Goal: Task Accomplishment & Management: Complete application form

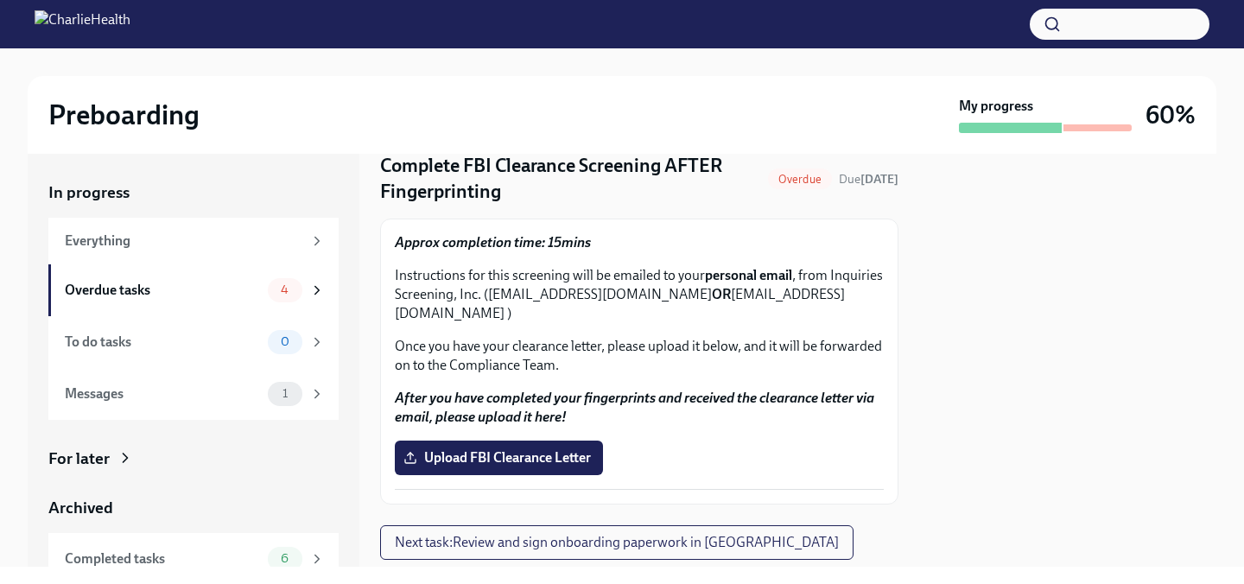
scroll to position [92, 0]
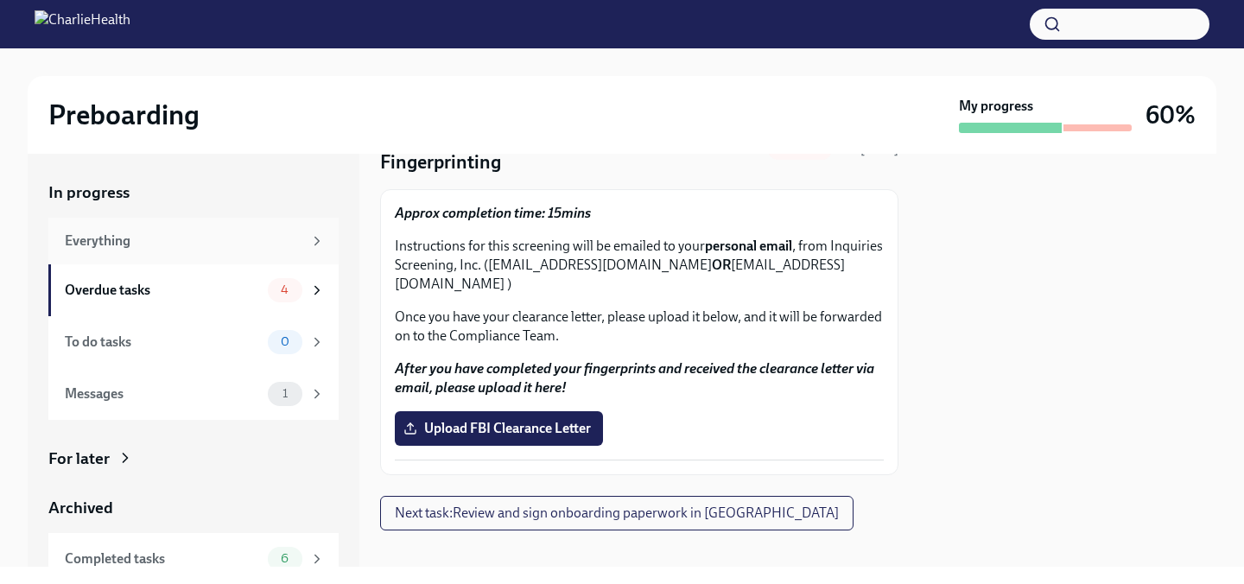
click at [189, 242] on div "Everything" at bounding box center [184, 241] width 238 height 19
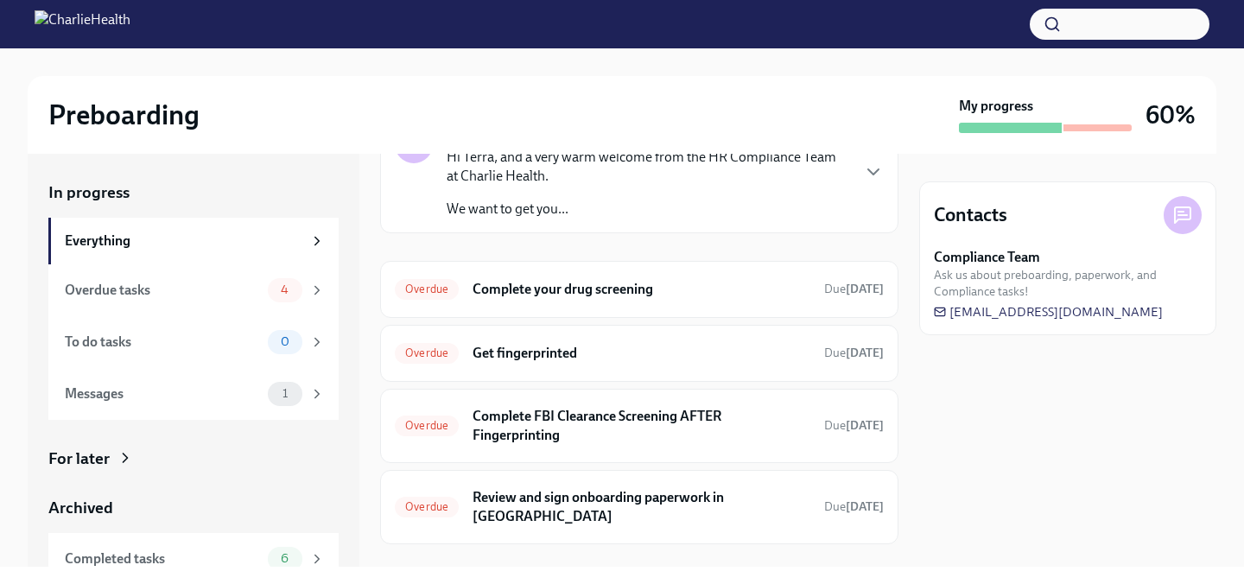
scroll to position [122, 0]
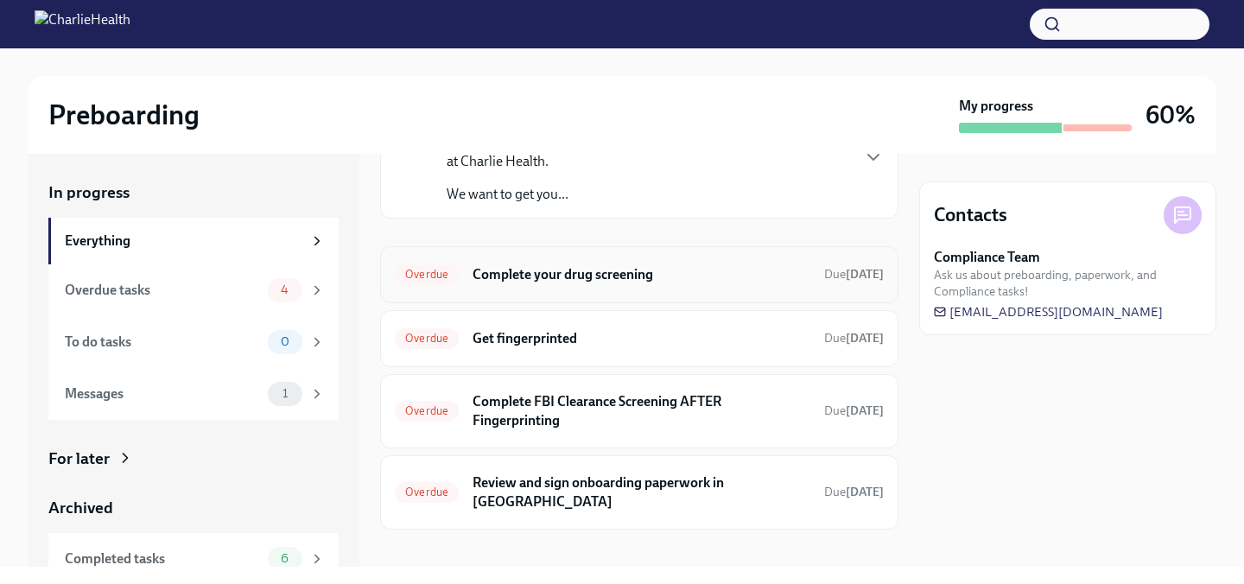
click at [647, 288] on div "Overdue Complete your drug screening Due [DATE]" at bounding box center [639, 274] width 518 height 57
click at [590, 276] on h6 "Complete your drug screening" at bounding box center [642, 274] width 338 height 19
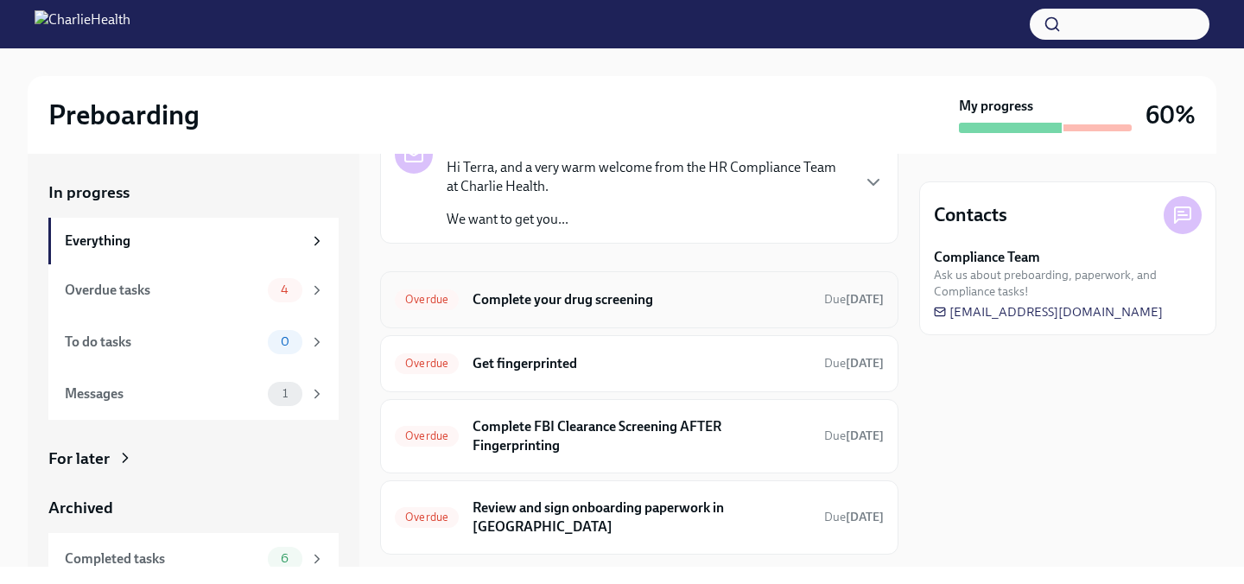
scroll to position [100, 0]
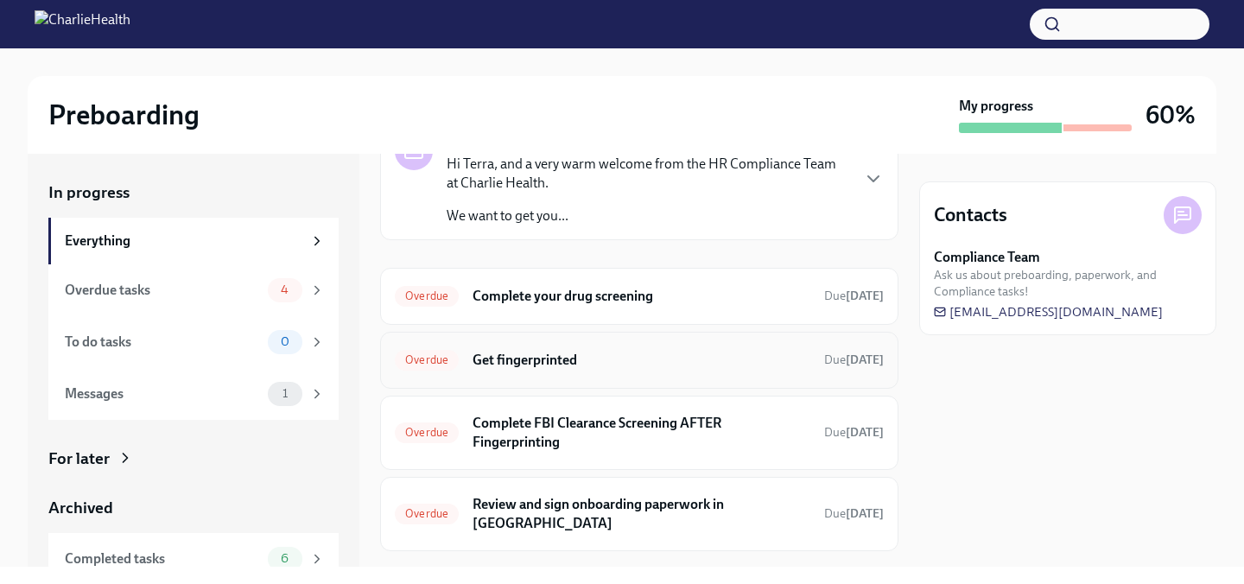
click at [647, 372] on div "Overdue Get fingerprinted Due [DATE]" at bounding box center [639, 361] width 489 height 28
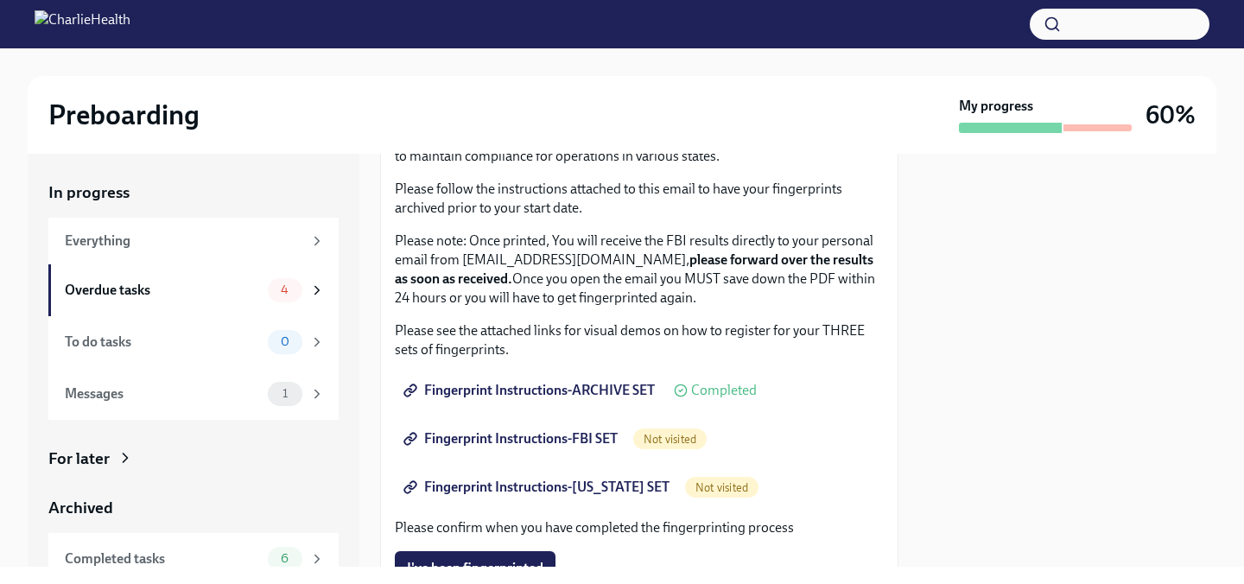
scroll to position [152, 0]
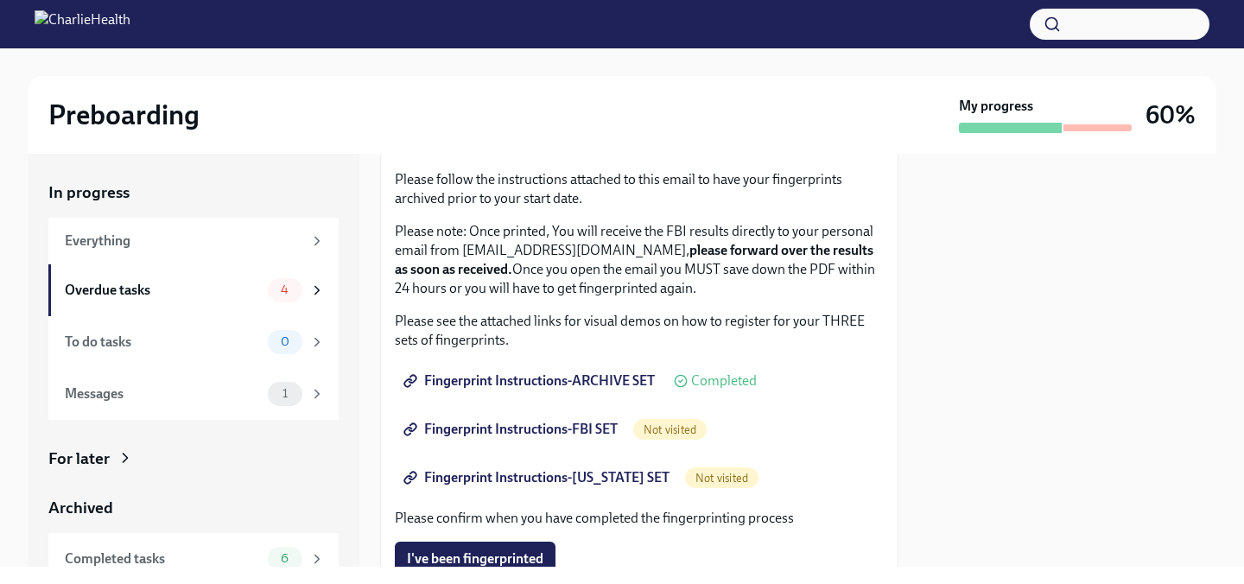
click at [718, 379] on span "Completed" at bounding box center [724, 381] width 66 height 14
click at [555, 383] on span "Fingerprint Instructions-ARCHIVE SET" at bounding box center [531, 380] width 248 height 17
click at [573, 434] on span "Fingerprint Instructions-FBI SET" at bounding box center [512, 429] width 211 height 17
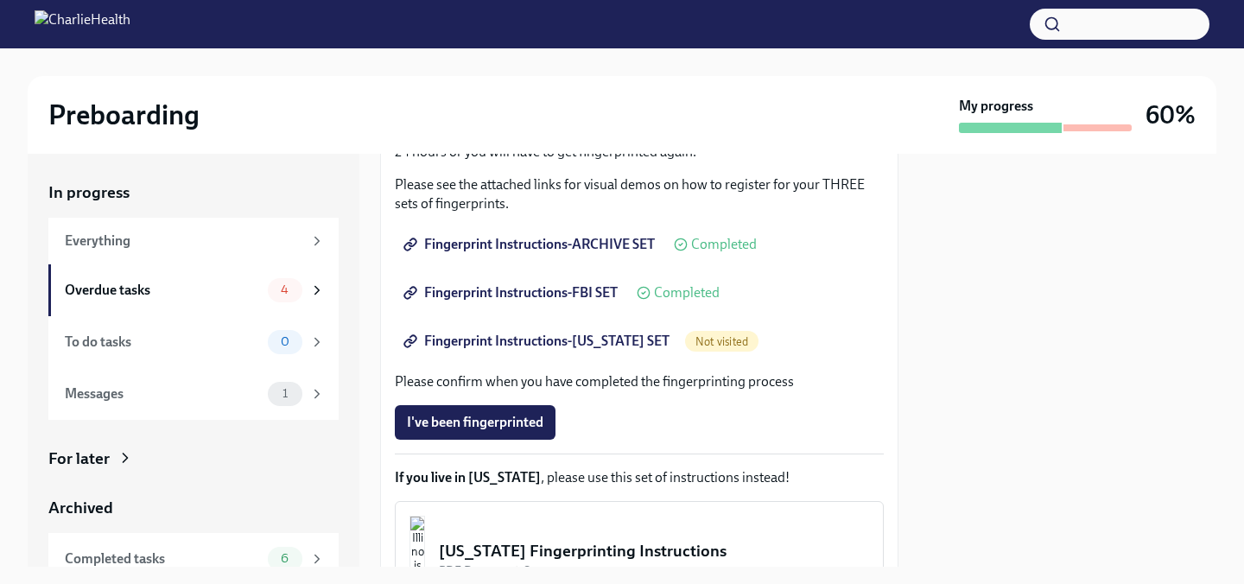
scroll to position [290, 0]
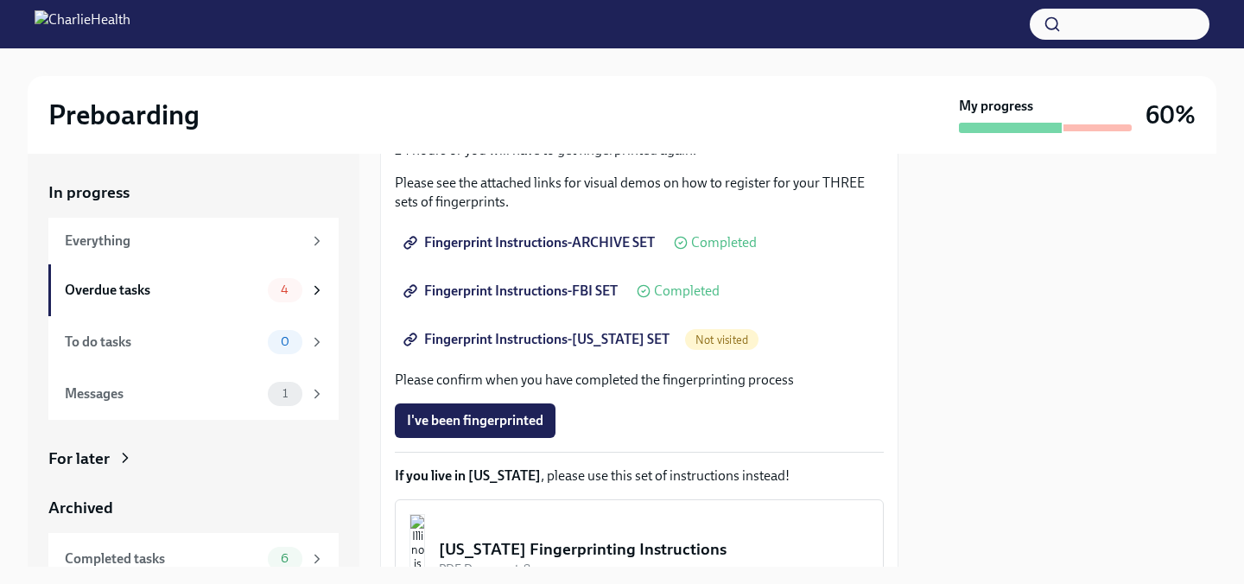
click at [568, 344] on span "Fingerprint Instructions-[US_STATE] SET" at bounding box center [538, 339] width 263 height 17
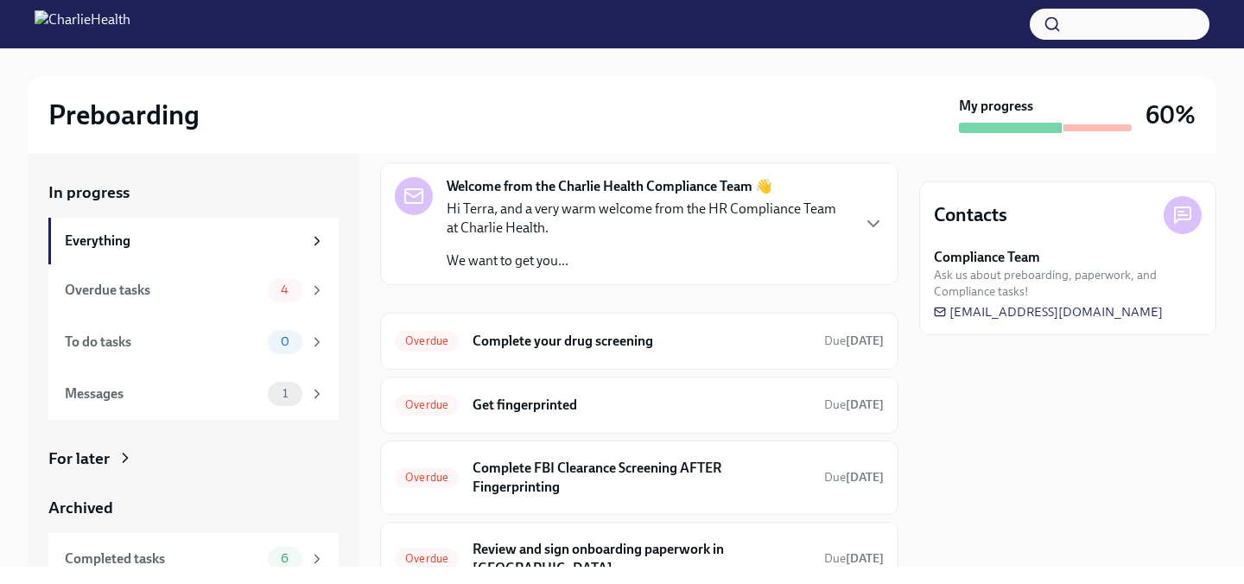
scroll to position [59, 0]
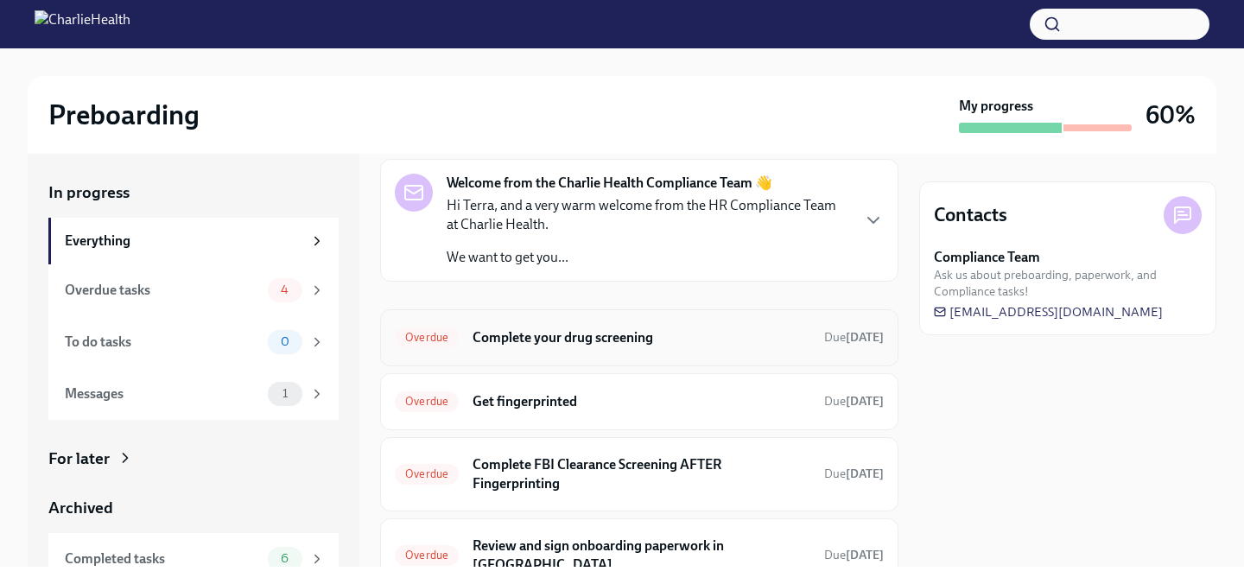
click at [539, 345] on h6 "Complete your drug screening" at bounding box center [642, 337] width 338 height 19
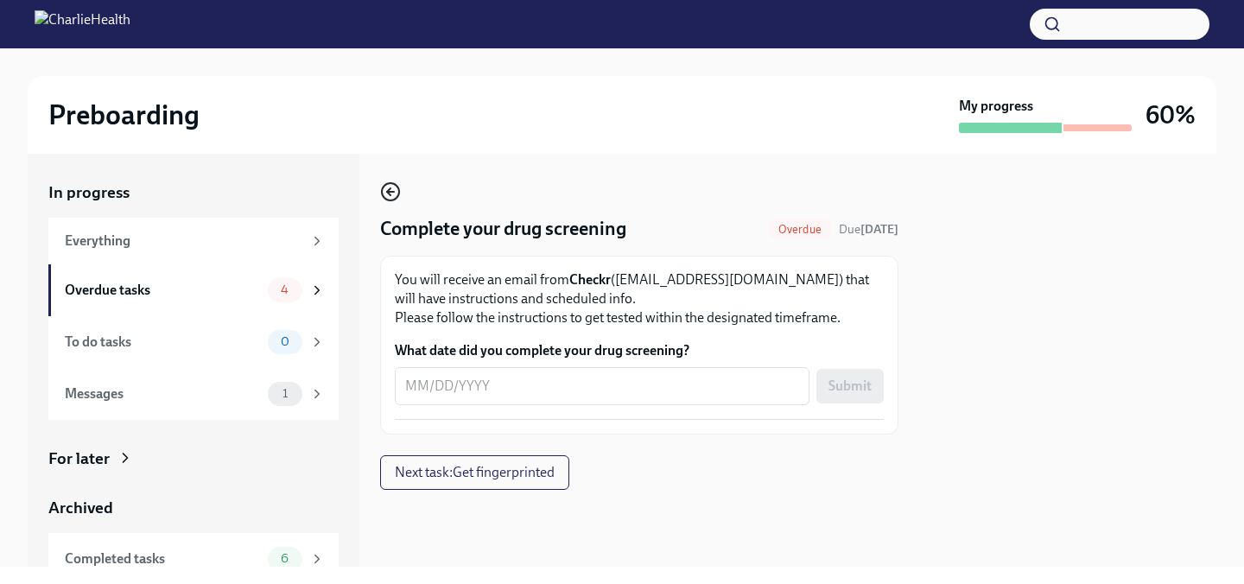
click at [387, 194] on icon "button" at bounding box center [388, 191] width 3 height 7
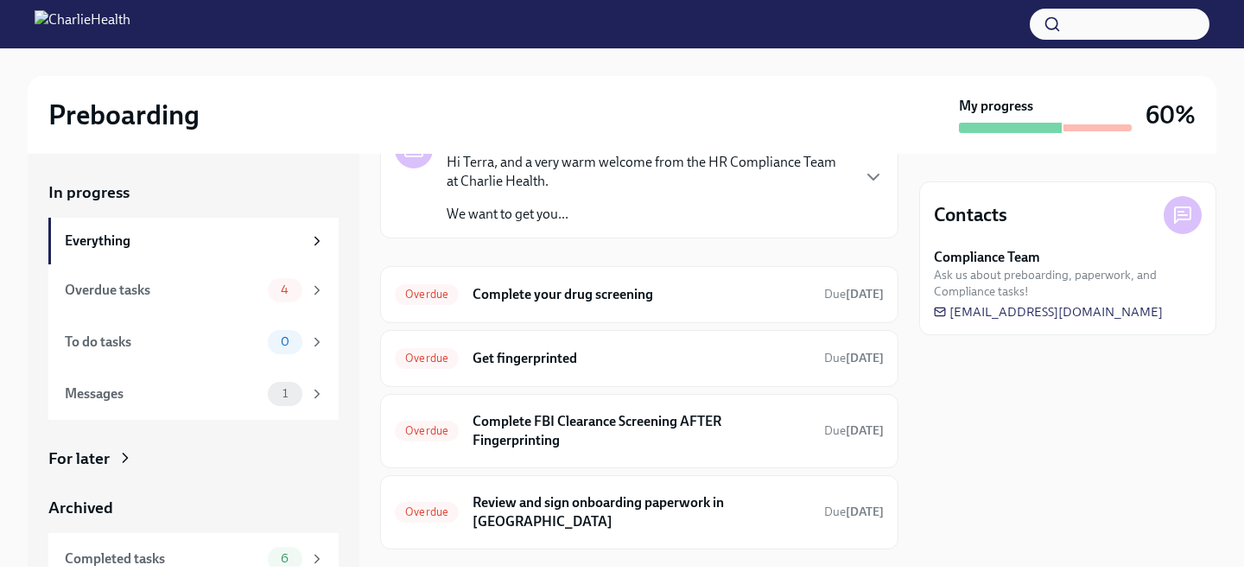
scroll to position [106, 0]
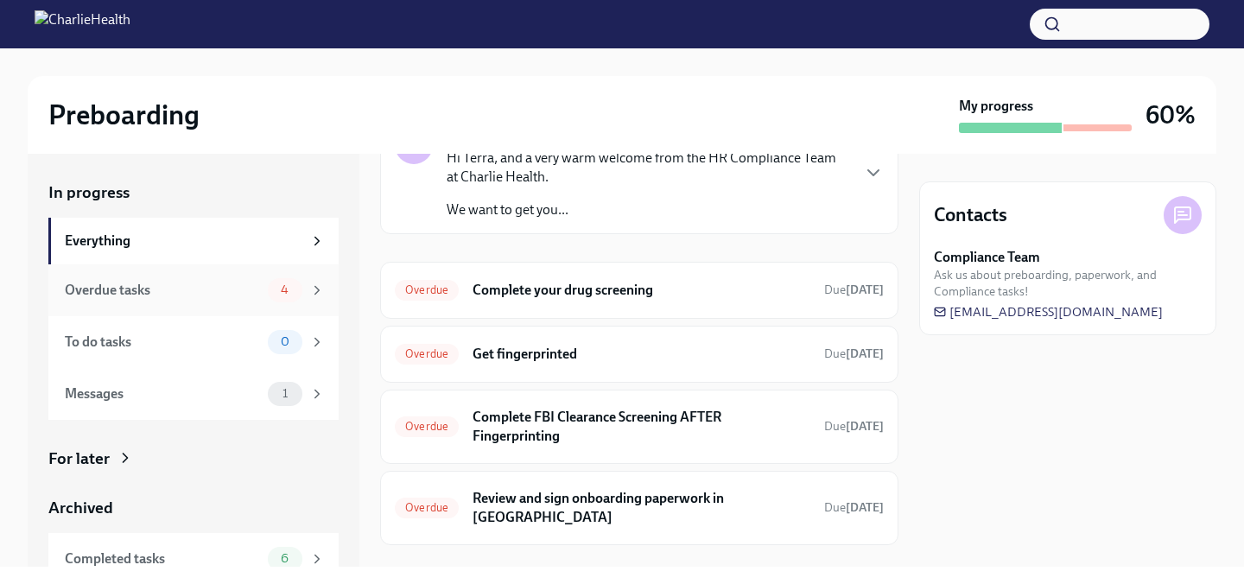
click at [309, 289] on icon at bounding box center [317, 291] width 16 height 16
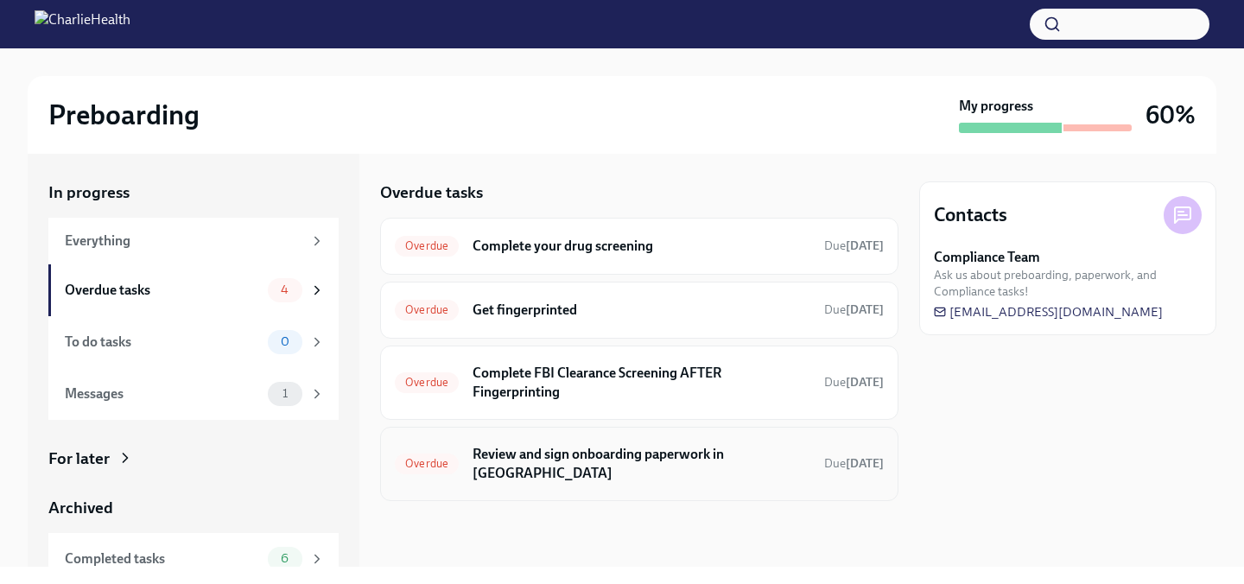
click at [566, 471] on div "Overdue Review and sign onboarding paperwork in UKG Due 14 days ago" at bounding box center [639, 464] width 518 height 74
click at [586, 455] on h6 "Review and sign onboarding paperwork in [GEOGRAPHIC_DATA]" at bounding box center [642, 464] width 338 height 38
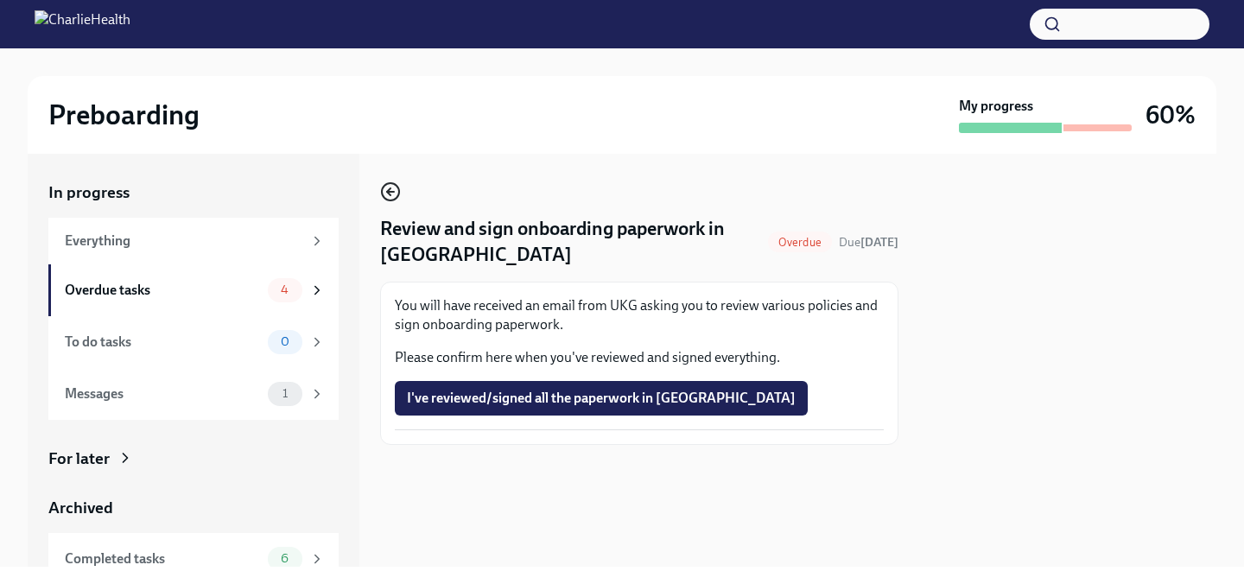
click at [396, 194] on icon "button" at bounding box center [390, 191] width 21 height 21
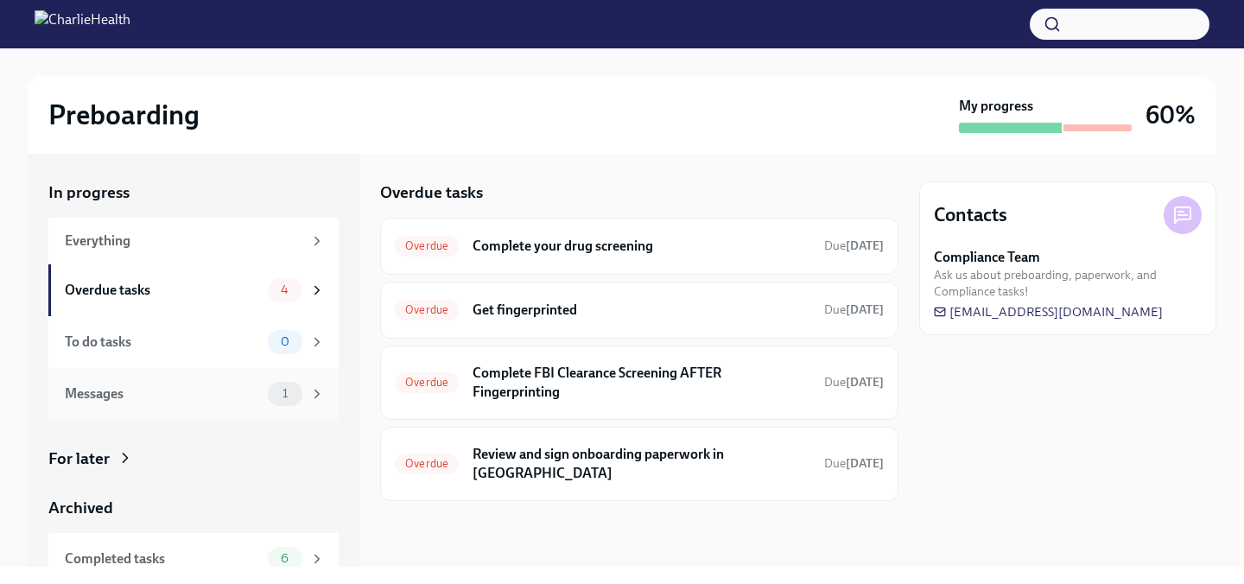
click at [270, 398] on div "1" at bounding box center [285, 394] width 35 height 24
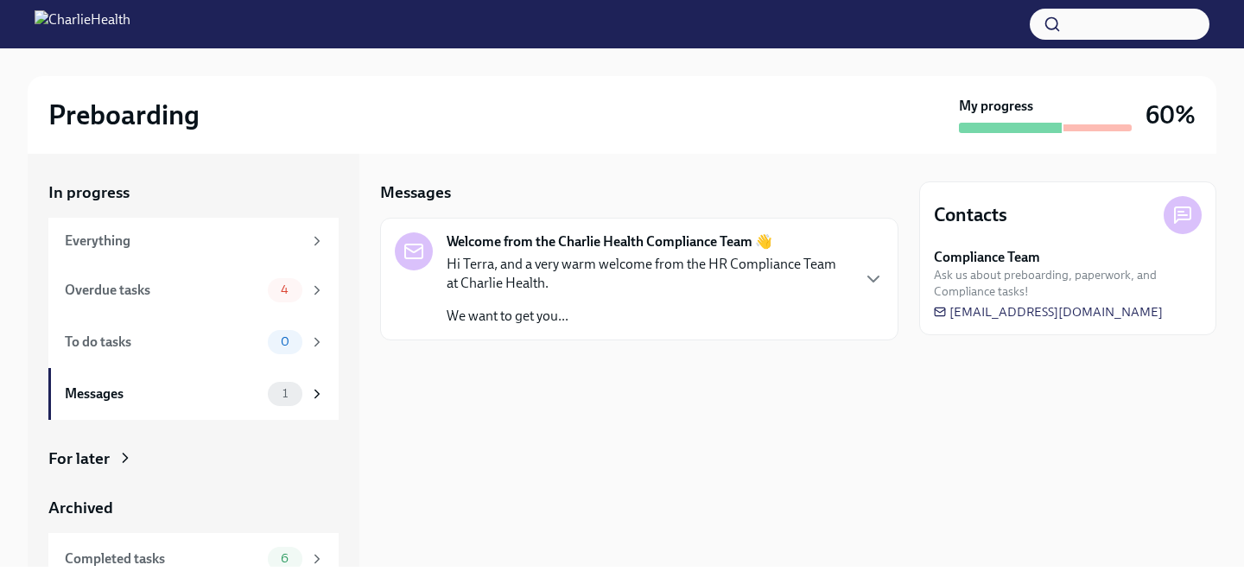
click at [718, 266] on p "Hi Terra, and a very warm welcome from the HR Compliance Team at Charlie Health." at bounding box center [648, 274] width 403 height 38
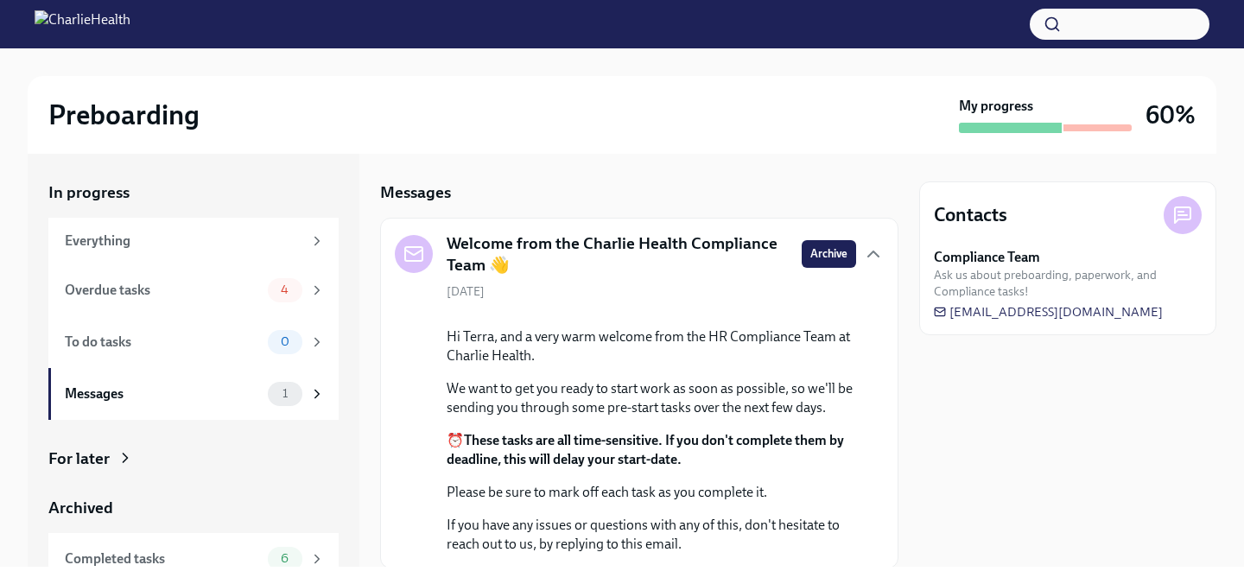
scroll to position [70, 0]
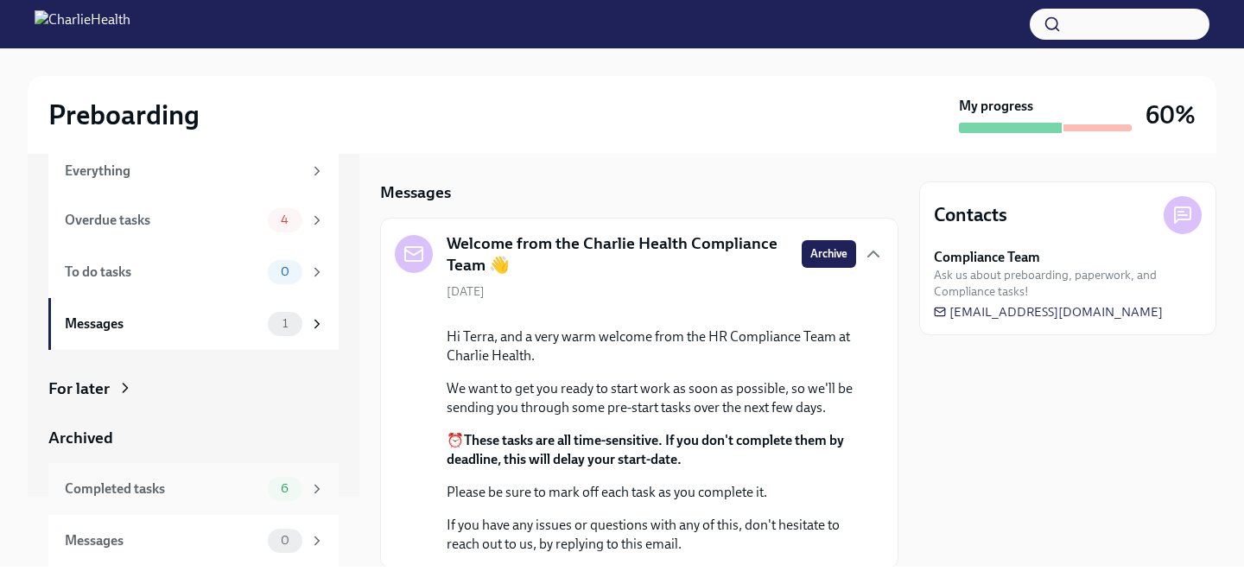
click at [261, 483] on div "Completed tasks 6" at bounding box center [195, 489] width 260 height 24
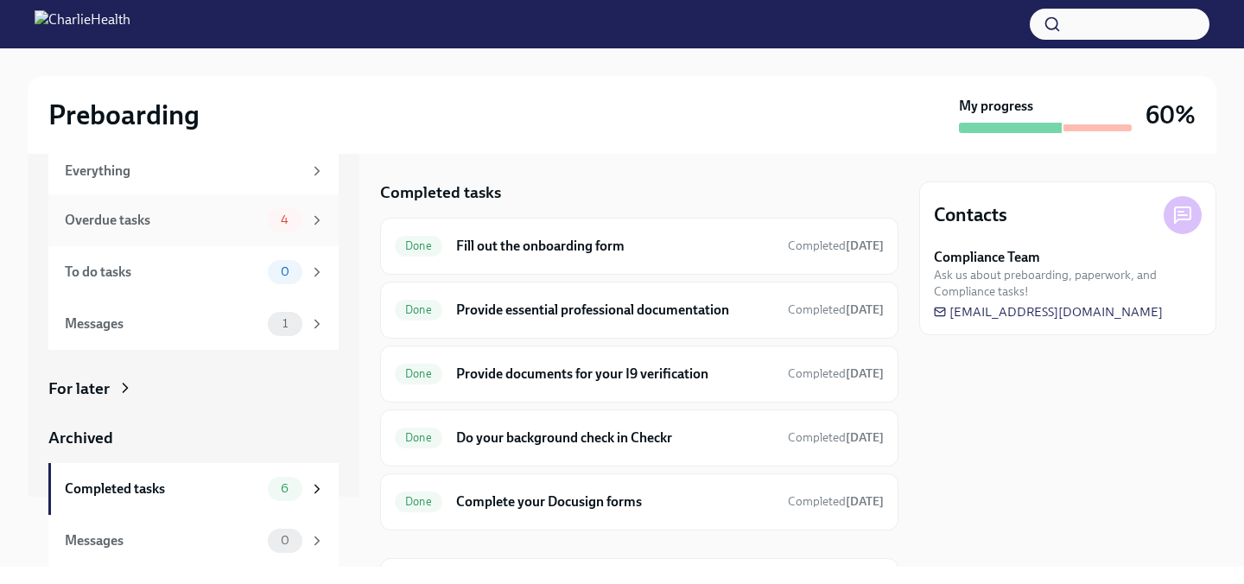
click at [243, 221] on div "Overdue tasks" at bounding box center [163, 220] width 196 height 19
